Goal: Transaction & Acquisition: Purchase product/service

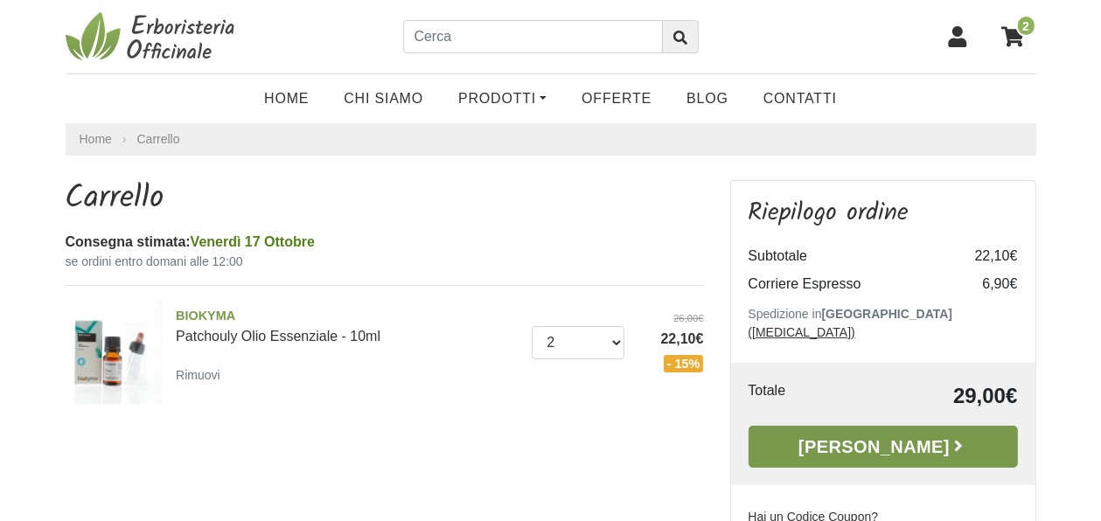
click at [882, 426] on link "[PERSON_NAME]" at bounding box center [882, 447] width 269 height 42
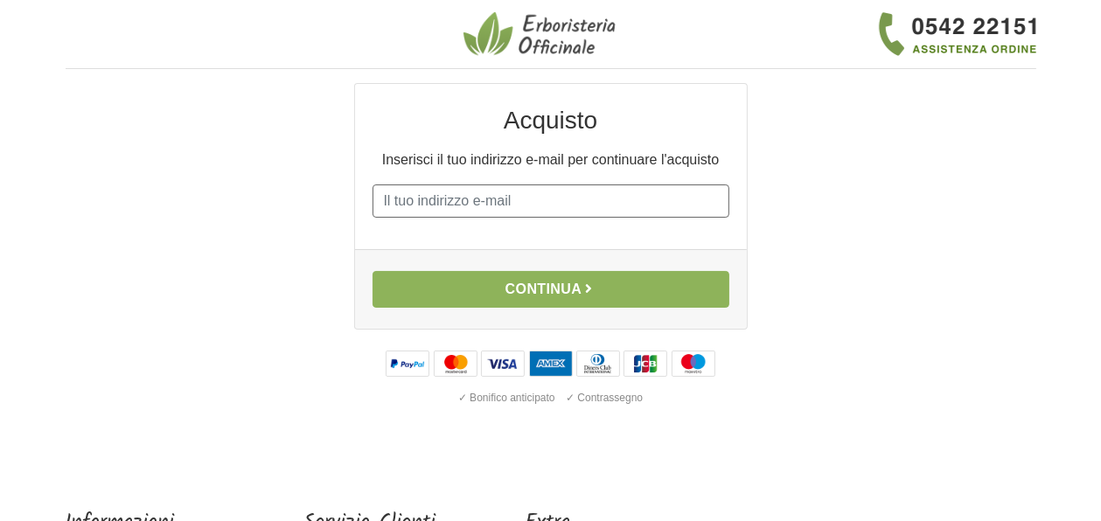
click at [383, 198] on input "E-mail" at bounding box center [550, 201] width 357 height 33
type input "barba.grossi51@gmail.com"
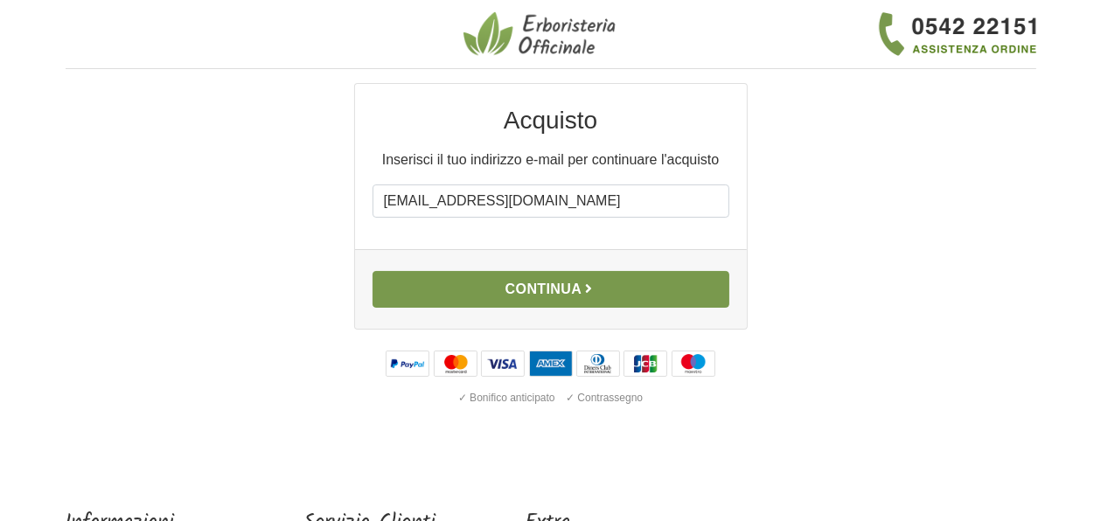
click at [558, 295] on button "Continua" at bounding box center [550, 289] width 357 height 37
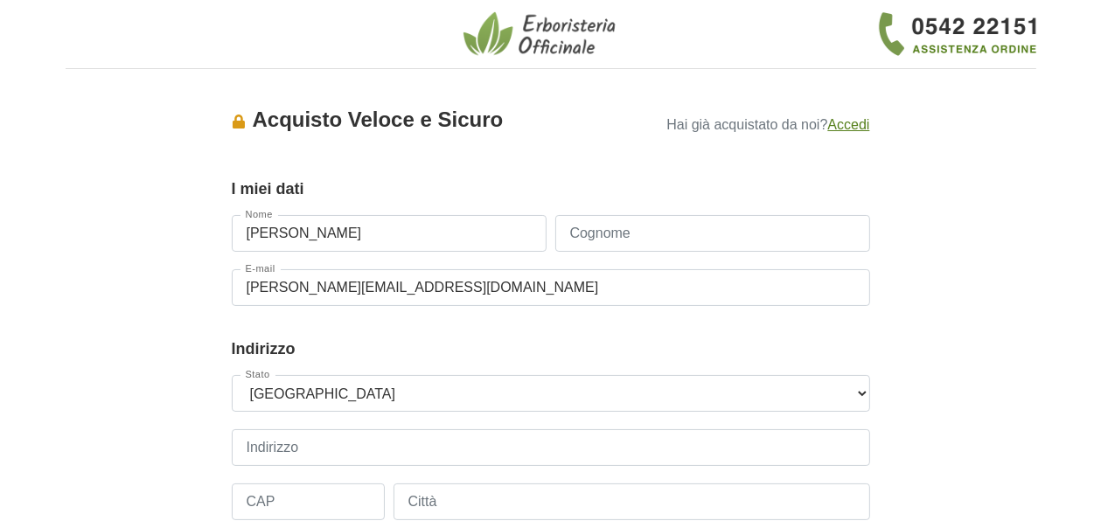
type input "barbara"
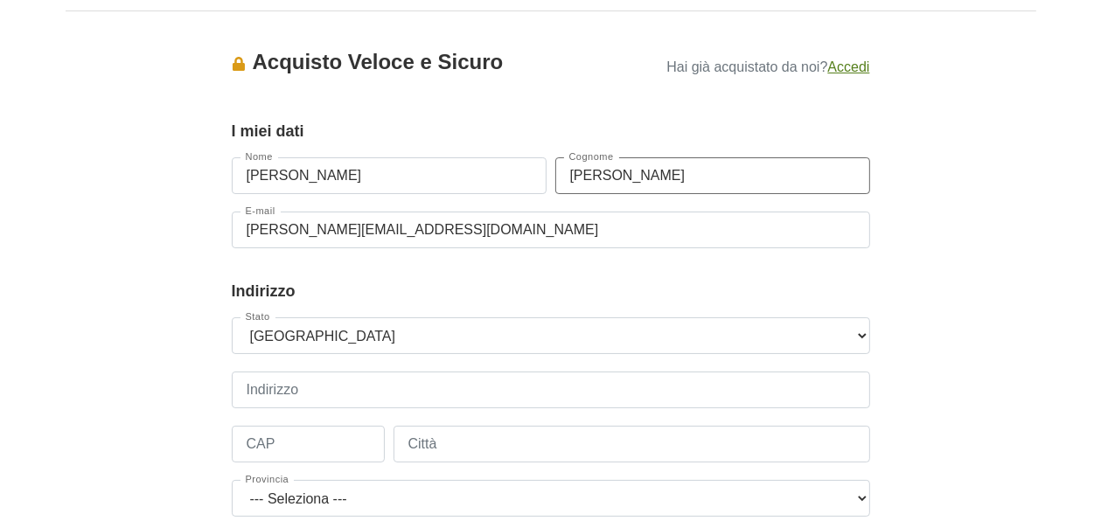
scroll to position [87, 0]
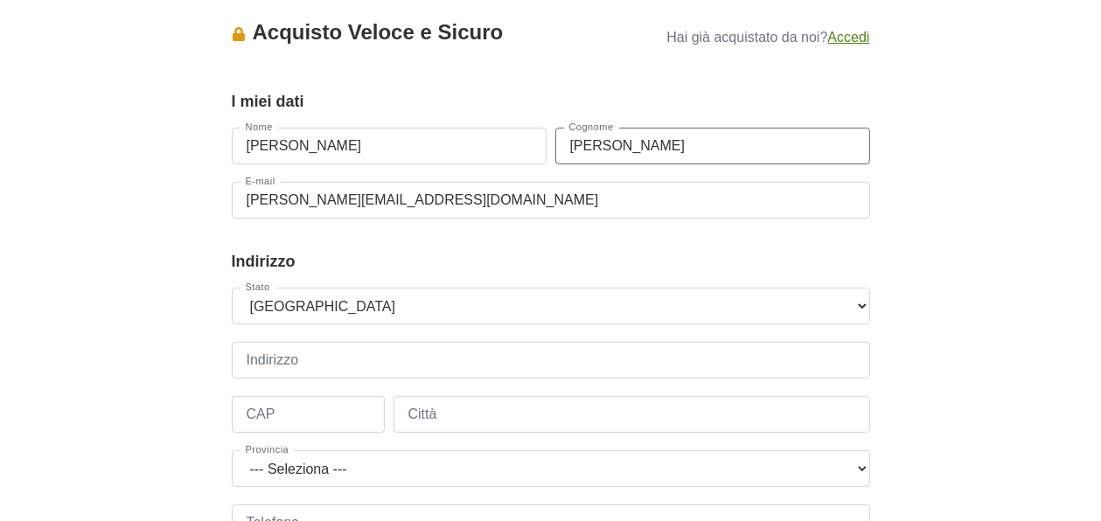
type input "grossi"
type input "+393478420410"
type input "grossi"
click at [248, 357] on input "Indirizzo" at bounding box center [551, 360] width 638 height 37
type input "S.Croce nr.1023"
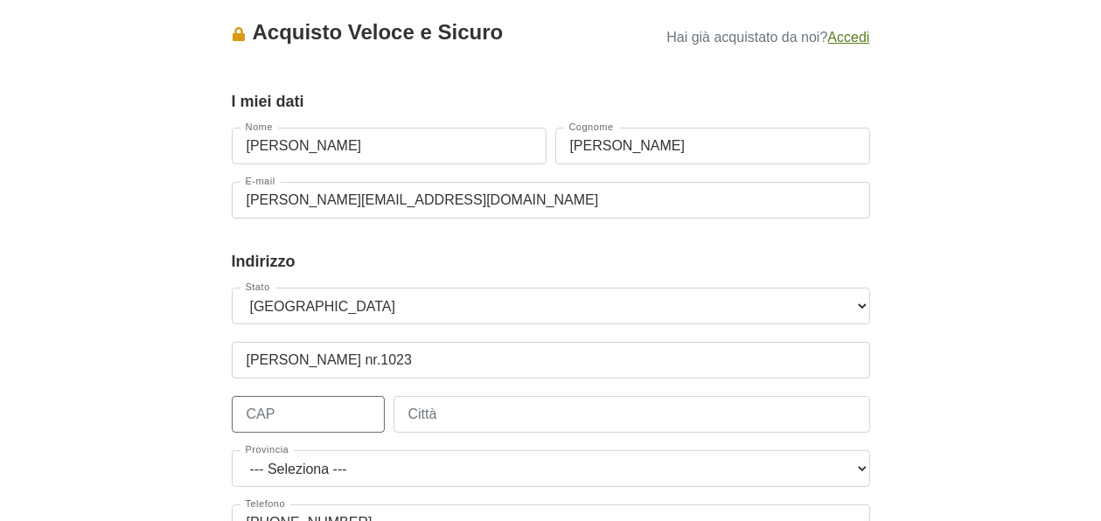
type input "30135"
type input "VENEZIA"
select select "3942"
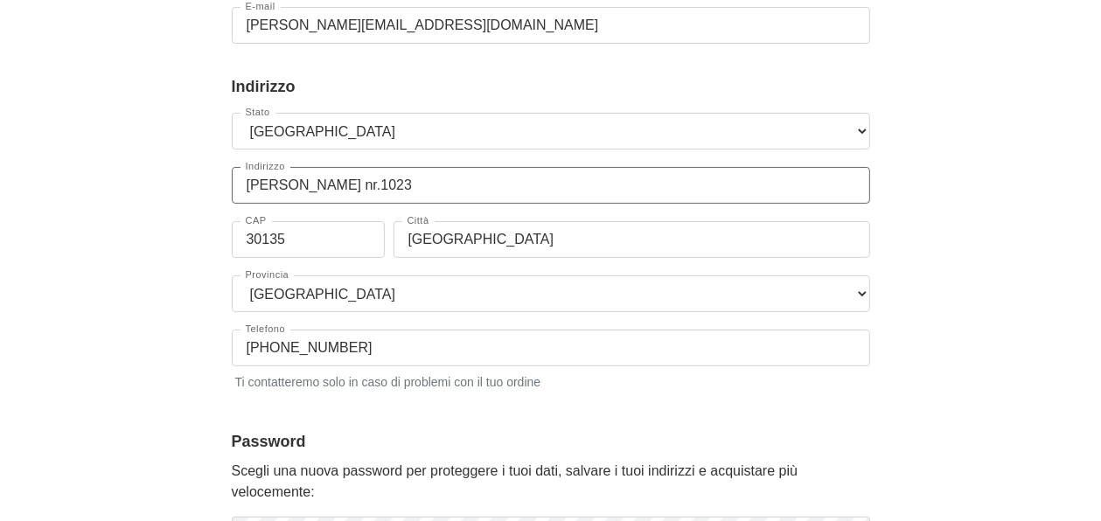
scroll to position [350, 0]
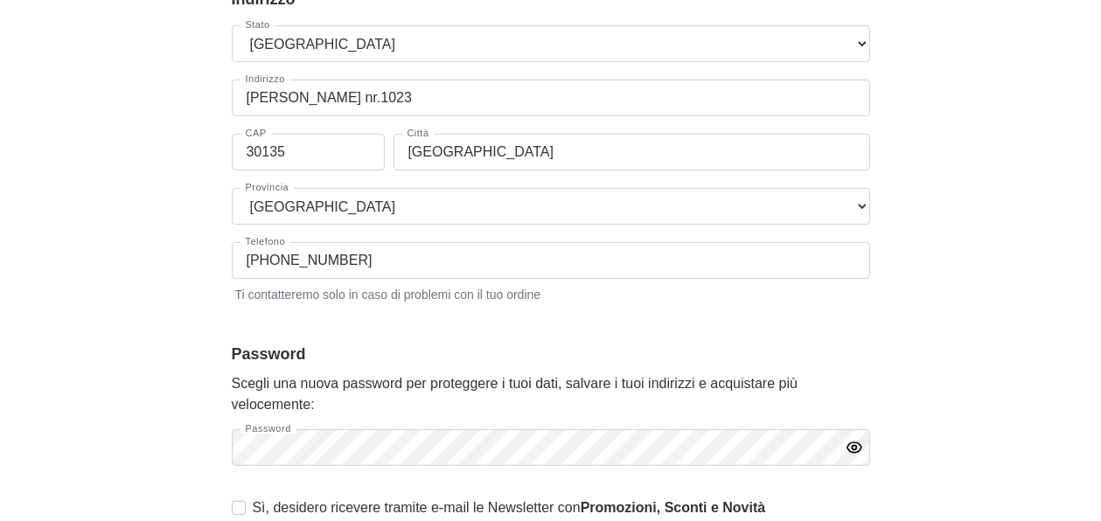
click at [854, 444] on icon "button" at bounding box center [854, 447] width 17 height 17
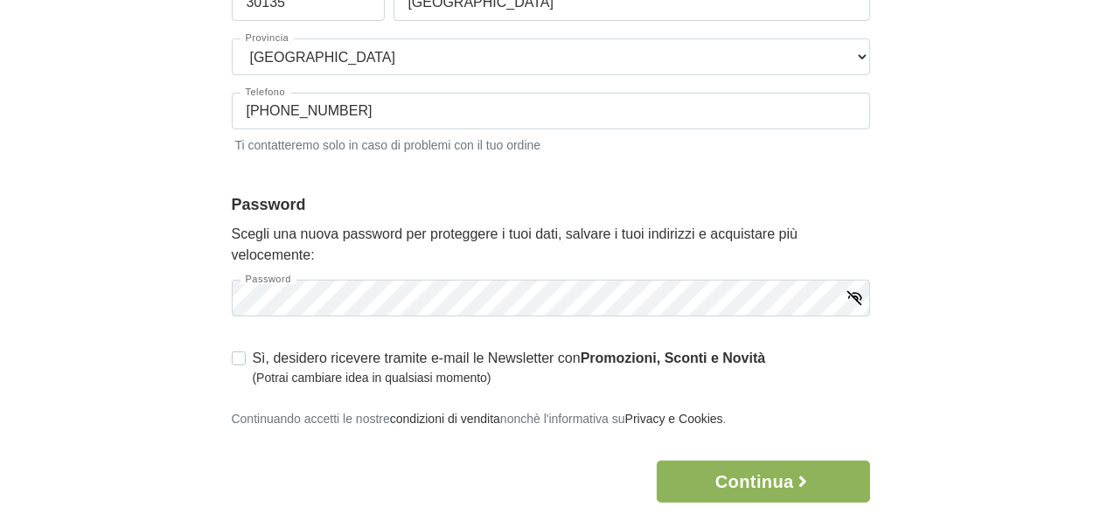
scroll to position [525, 0]
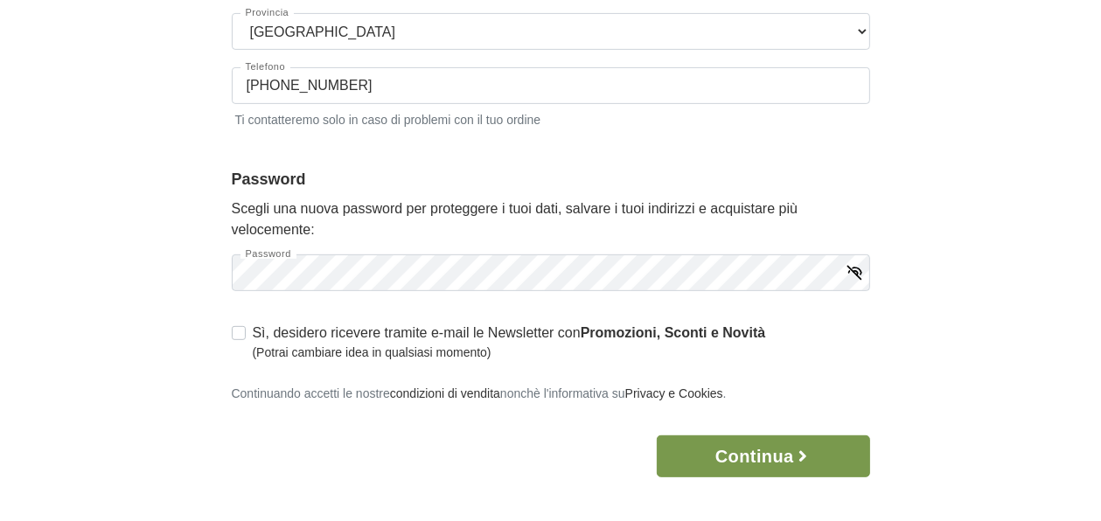
click at [748, 456] on button "Continua" at bounding box center [763, 456] width 212 height 42
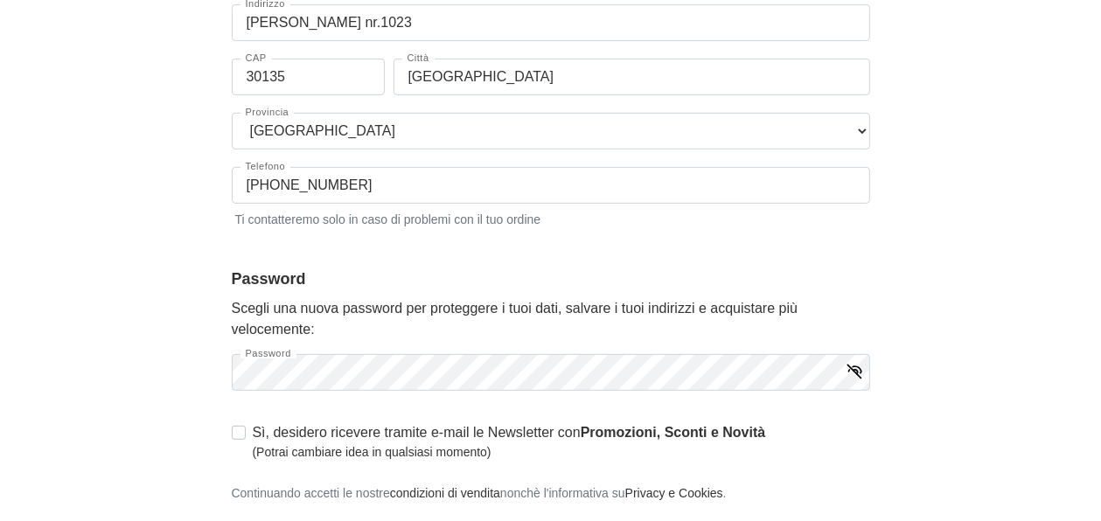
scroll to position [0, 0]
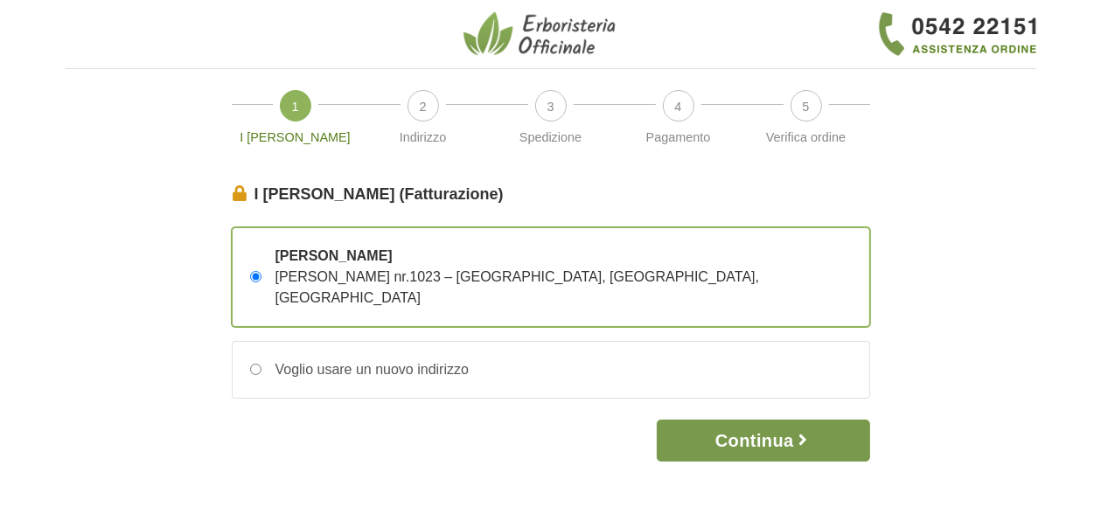
click at [779, 421] on button "Continua" at bounding box center [763, 441] width 212 height 42
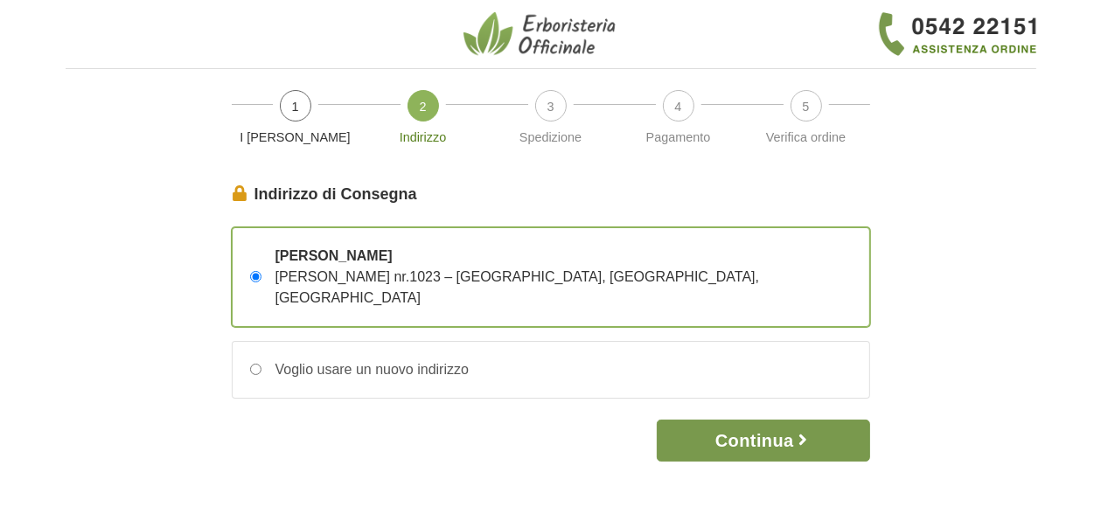
click at [741, 420] on button "Continua" at bounding box center [763, 441] width 212 height 42
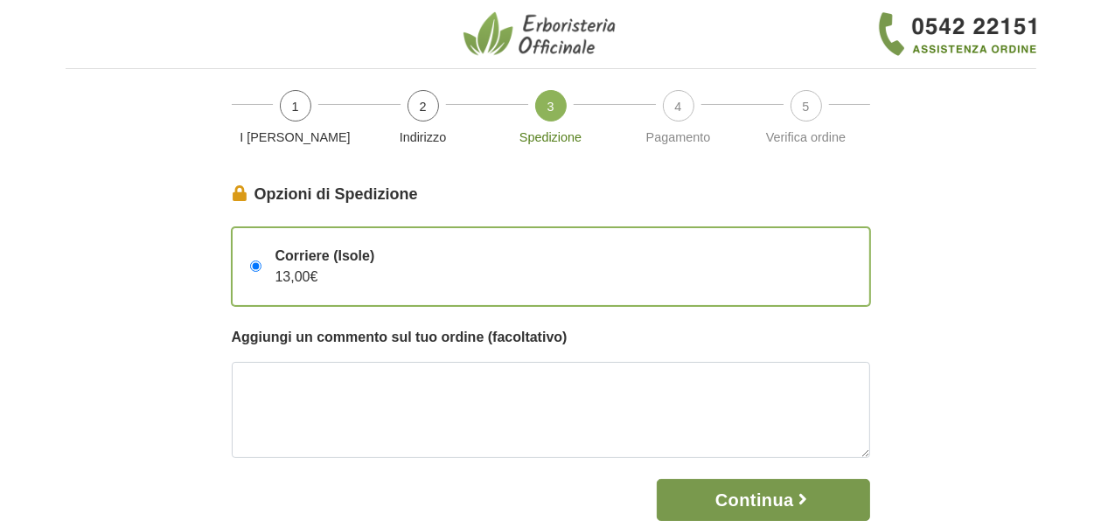
click at [735, 493] on button "Continua" at bounding box center [763, 500] width 212 height 42
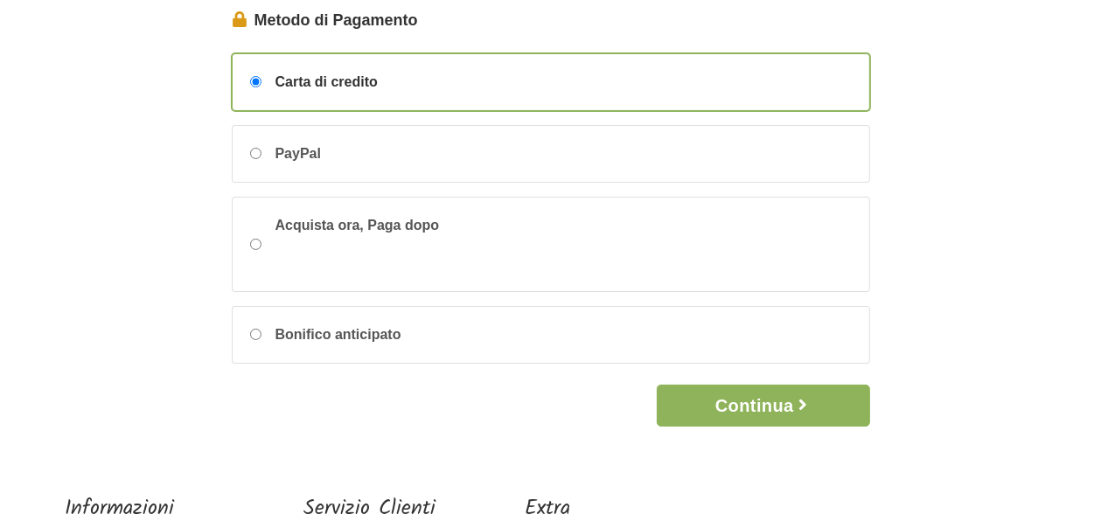
scroll to position [175, 0]
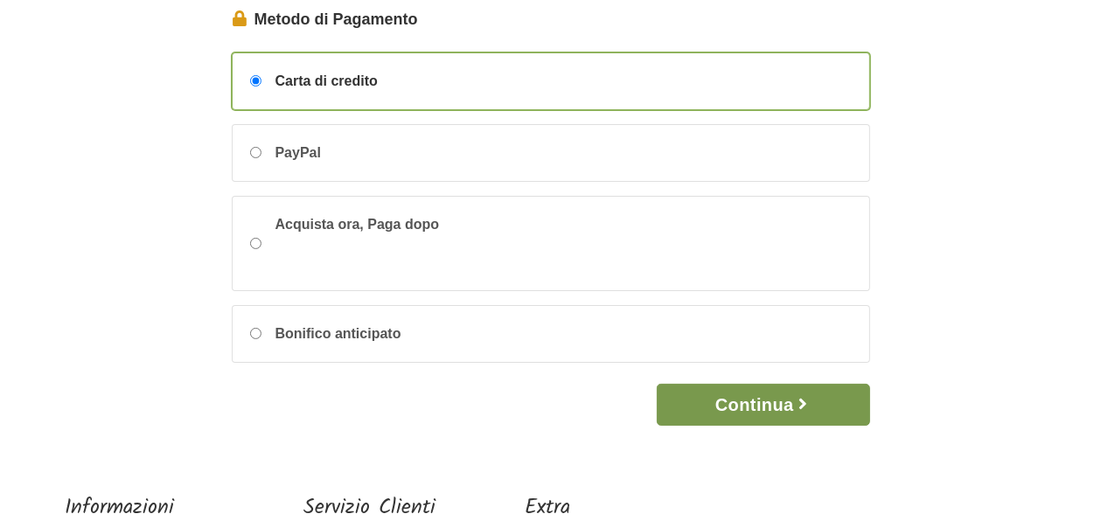
click at [736, 410] on button "Continua" at bounding box center [763, 405] width 212 height 42
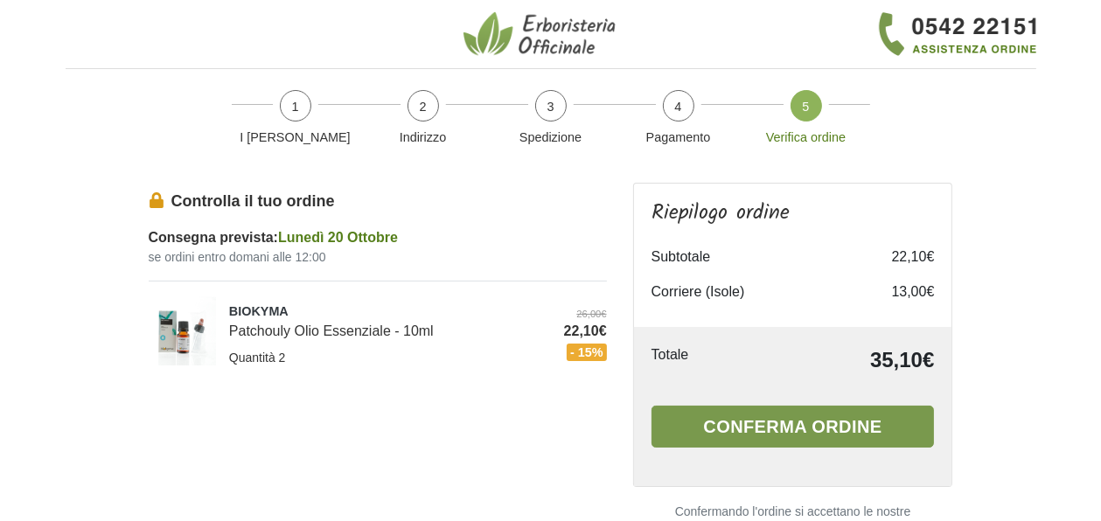
click at [791, 422] on button "Conferma ordine" at bounding box center [792, 427] width 283 height 42
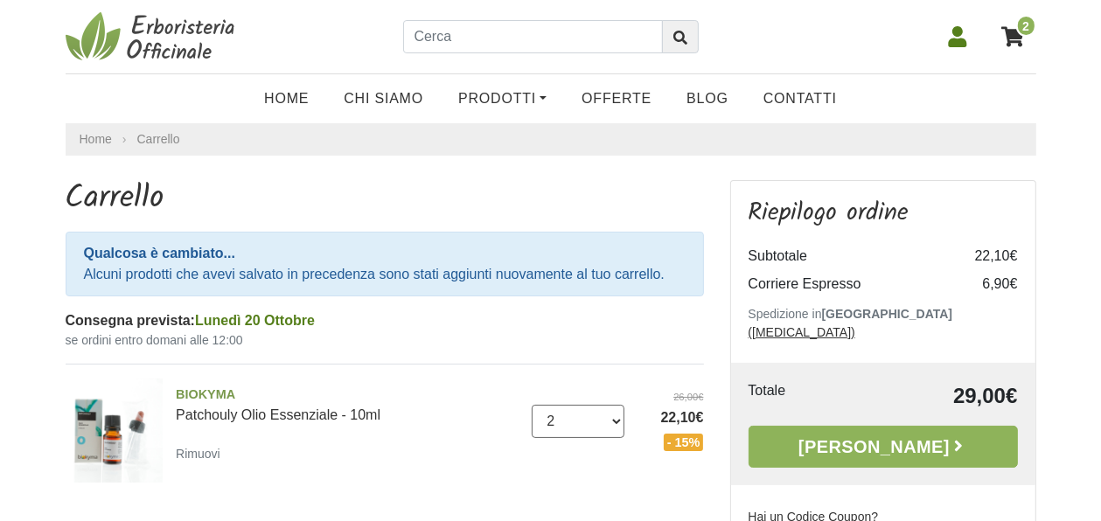
click at [617, 416] on select "0 ([GEOGRAPHIC_DATA]) 1 2 3 4 5 6 7 8 9 10 11 12 13 14 15 16 17 18 19 20" at bounding box center [578, 421] width 93 height 33
select select "1"
click at [532, 405] on select "0 (Rimuovi) 1 2 3 4 5 6 7 8 9 10 11 12 13 14 15 16 17 18 19 20" at bounding box center [578, 421] width 93 height 33
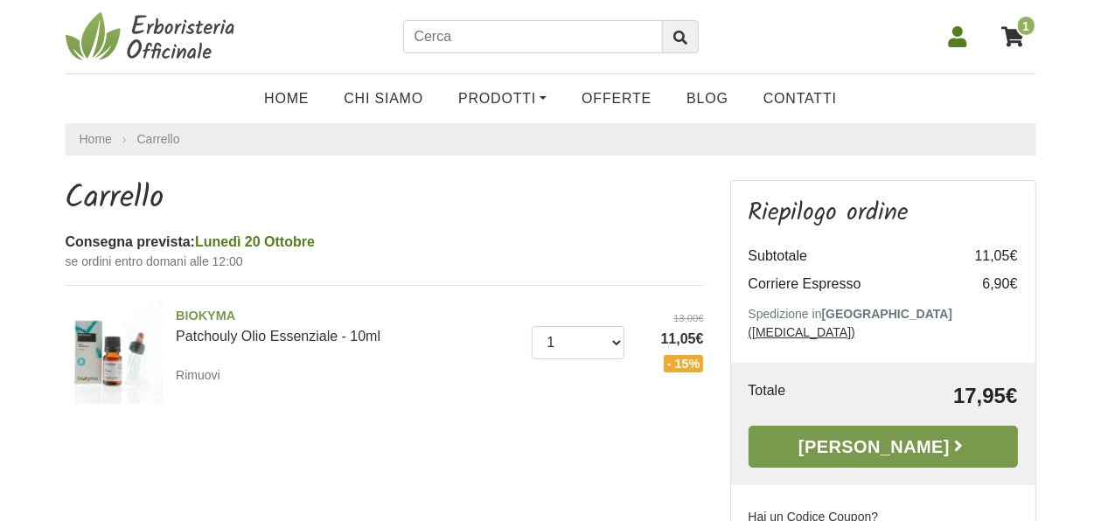
click at [867, 433] on link "[PERSON_NAME]" at bounding box center [882, 447] width 269 height 42
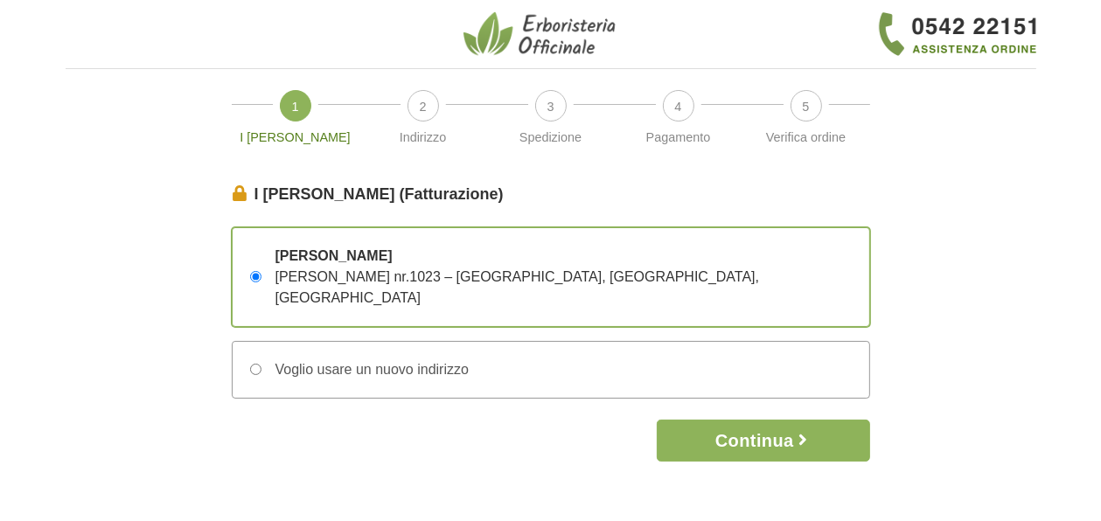
click at [252, 364] on input "Voglio usare un nuovo indirizzo" at bounding box center [255, 369] width 11 height 11
radio input "true"
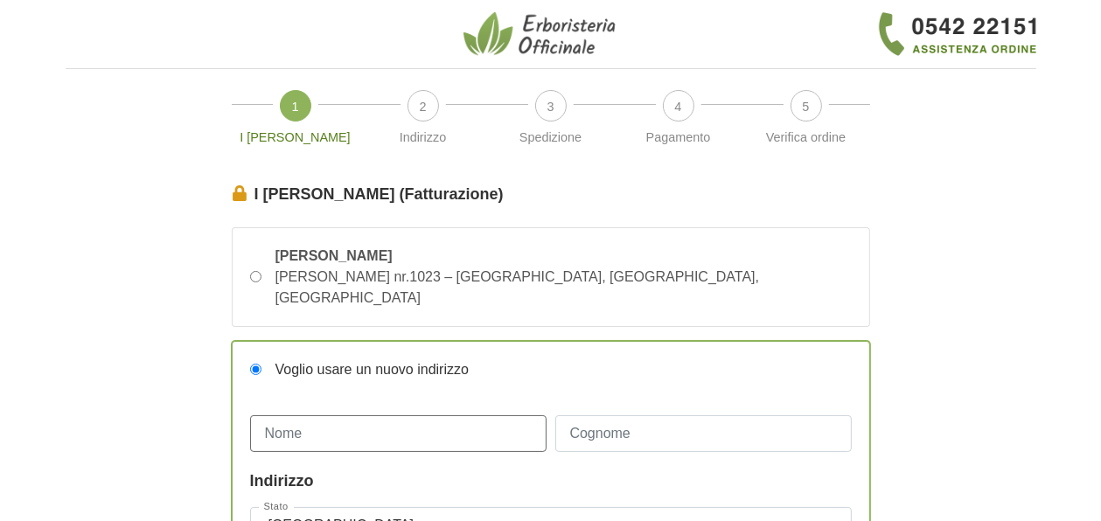
click at [260, 415] on input "Nome" at bounding box center [398, 433] width 296 height 37
